Goal: Check status: Verify the current state of an ongoing process or item

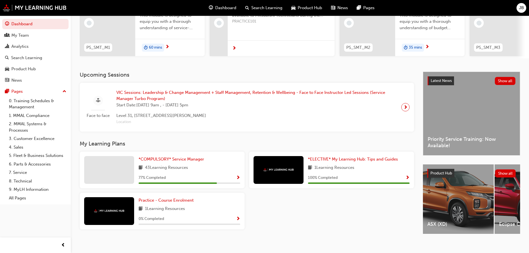
scroll to position [79, 0]
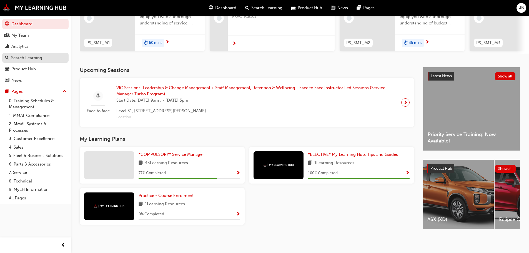
click at [27, 59] on div "Search Learning" at bounding box center [26, 58] width 31 height 6
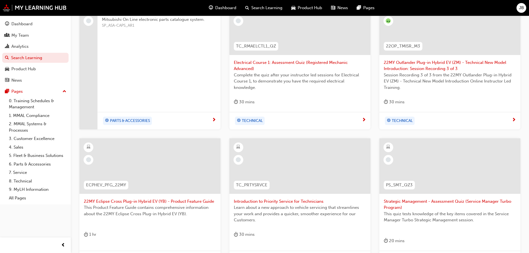
scroll to position [212, 0]
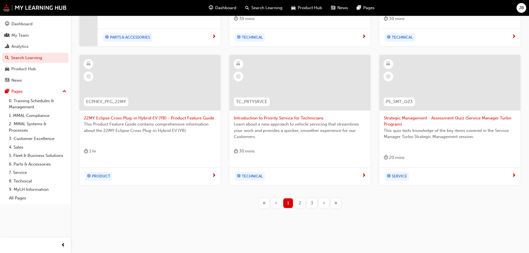
click at [302, 201] on div "2" at bounding box center [300, 203] width 10 height 10
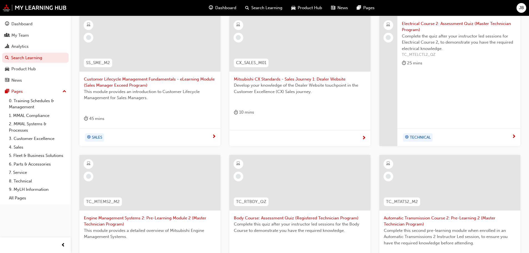
scroll to position [212, 0]
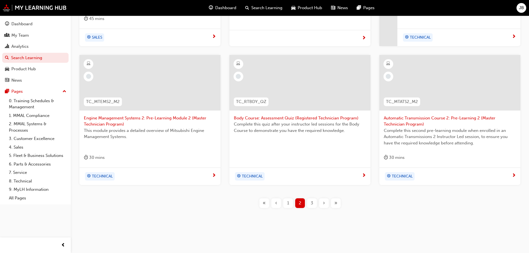
click at [312, 203] on span "3" at bounding box center [311, 203] width 2 height 6
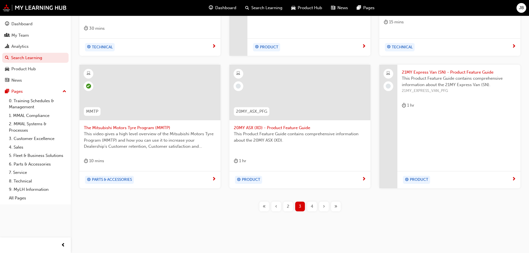
scroll to position [206, 0]
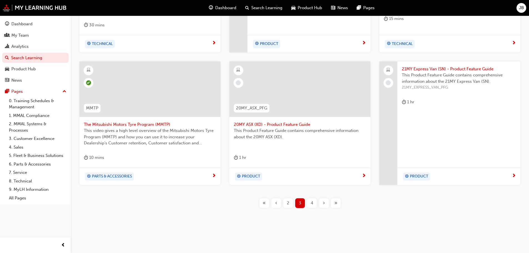
click at [310, 203] on div "4" at bounding box center [312, 203] width 10 height 10
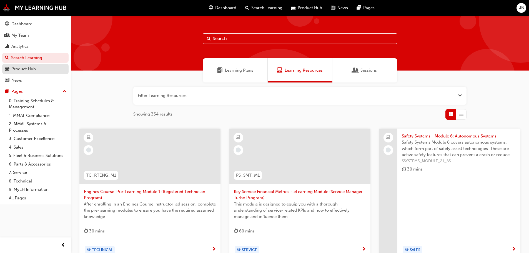
click at [22, 69] on div "Product Hub" at bounding box center [23, 69] width 24 height 6
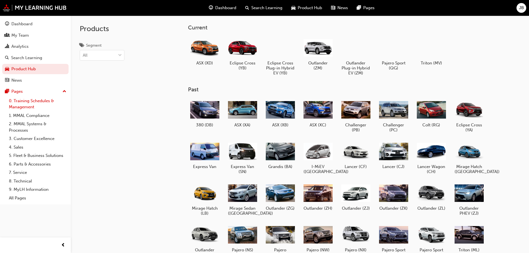
click at [24, 103] on link "0. Training Schedules & Management" at bounding box center [38, 104] width 62 height 15
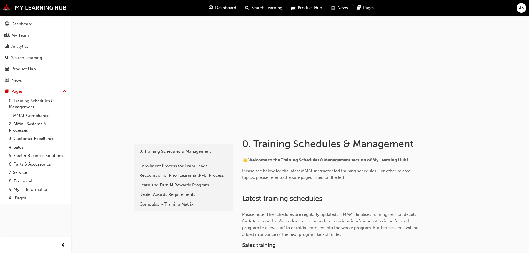
scroll to position [166, 0]
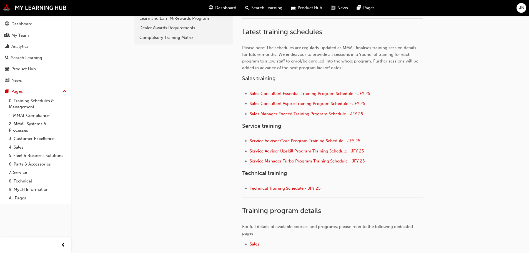
click at [260, 190] on span "Technical Training Schedule - JFY 25" at bounding box center [284, 188] width 71 height 5
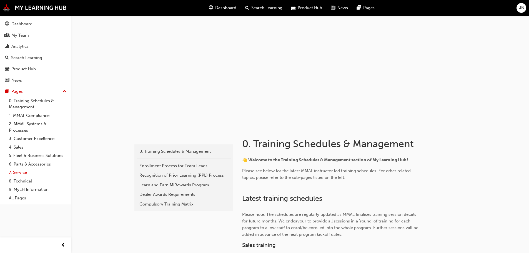
click at [22, 172] on link "7. Service" at bounding box center [38, 172] width 62 height 9
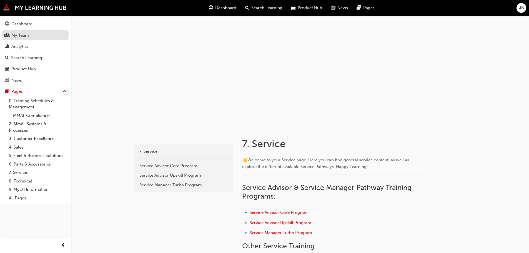
click at [26, 38] on div "My Team" at bounding box center [19, 35] width 17 height 6
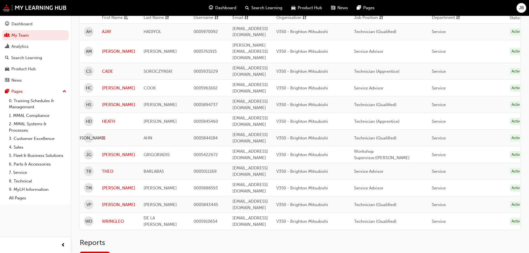
scroll to position [55, 0]
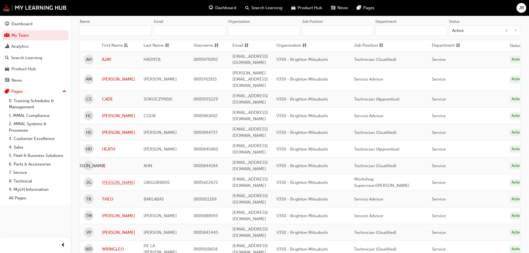
click at [105, 179] on link "[PERSON_NAME]" at bounding box center [118, 182] width 33 height 6
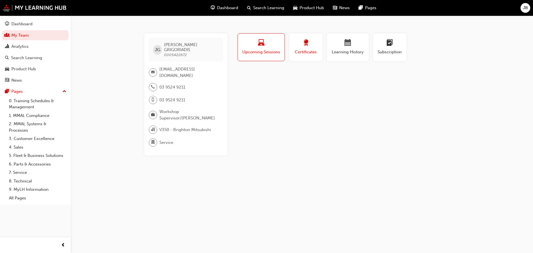
click at [310, 43] on div "button" at bounding box center [305, 43] width 25 height 9
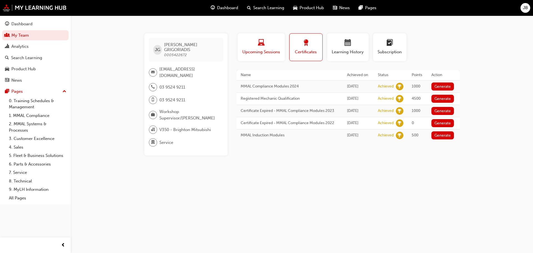
click at [261, 43] on span "laptop-icon" at bounding box center [261, 42] width 7 height 7
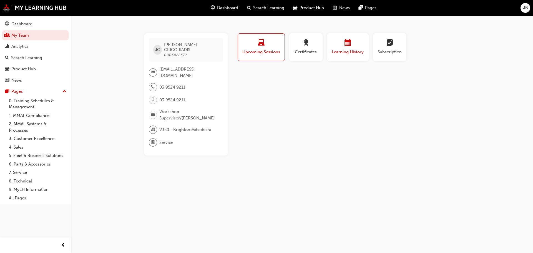
click at [351, 48] on div "Learning History" at bounding box center [347, 47] width 33 height 16
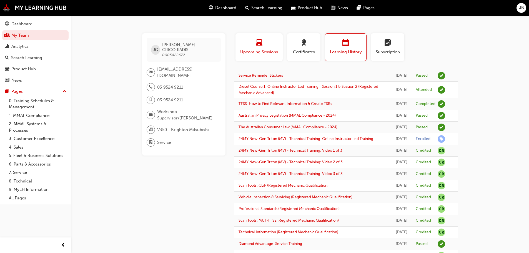
click at [259, 45] on span "laptop-icon" at bounding box center [259, 42] width 7 height 7
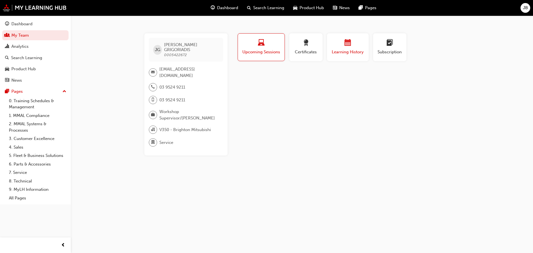
click at [344, 48] on div "Learning History" at bounding box center [347, 47] width 33 height 16
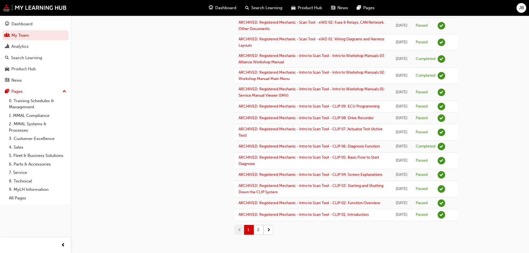
scroll to position [682, 0]
click at [259, 230] on button "2" at bounding box center [259, 230] width 10 height 10
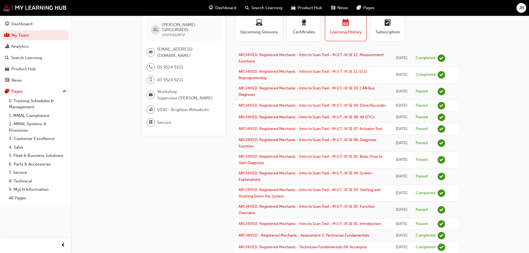
scroll to position [0, 0]
